Goal: Complete application form: Complete application form

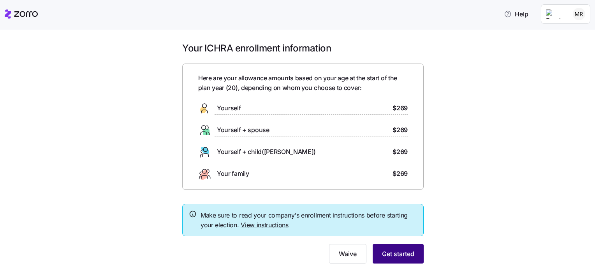
click at [393, 258] on button "Get started" at bounding box center [397, 253] width 51 height 19
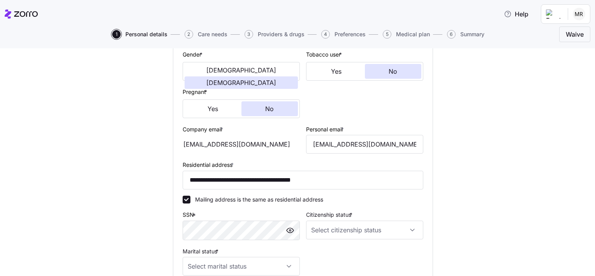
scroll to position [151, 0]
click at [342, 235] on input "Citizenship status *" at bounding box center [364, 230] width 117 height 19
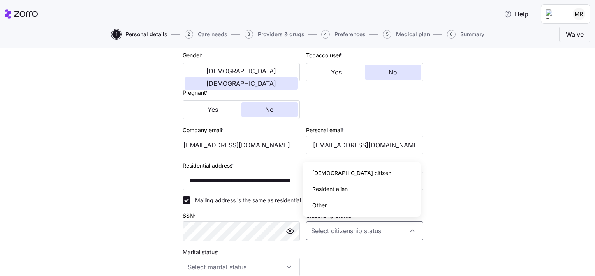
click at [347, 173] on div "[DEMOGRAPHIC_DATA] citizen" at bounding box center [361, 173] width 111 height 16
type input "[DEMOGRAPHIC_DATA] citizen"
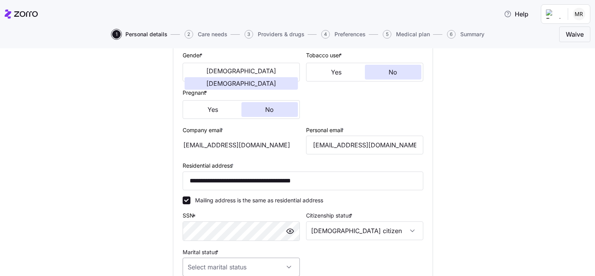
click at [256, 262] on input "Marital status *" at bounding box center [241, 266] width 117 height 19
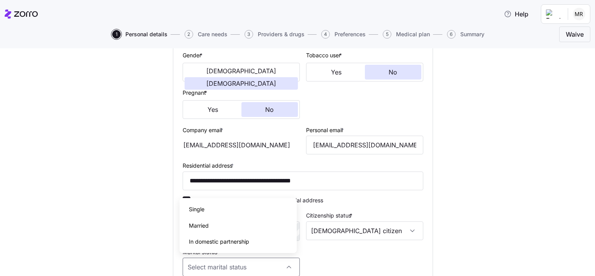
click at [230, 207] on div "Single" at bounding box center [238, 209] width 111 height 16
type input "Single"
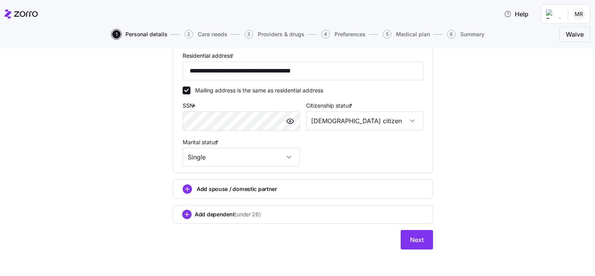
scroll to position [261, 0]
click at [405, 242] on button "Next" at bounding box center [416, 239] width 32 height 19
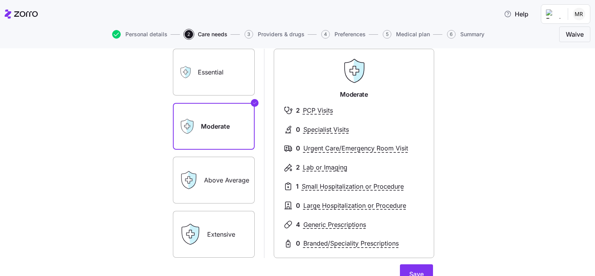
scroll to position [54, 0]
click at [232, 182] on label "Above Average" at bounding box center [214, 179] width 82 height 47
click at [0, 0] on input "Above Average" at bounding box center [0, 0] width 0 height 0
